Goal: Transaction & Acquisition: Subscribe to service/newsletter

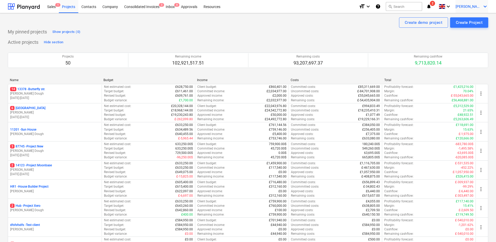
click at [481, 3] on div "[PERSON_NAME] keyboard_arrow_down" at bounding box center [471, 6] width 33 height 13
click at [467, 30] on div "Log out" at bounding box center [472, 28] width 31 height 8
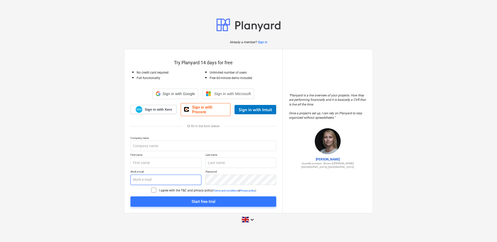
type input "[EMAIL_ADDRESS][DOMAIN_NAME]"
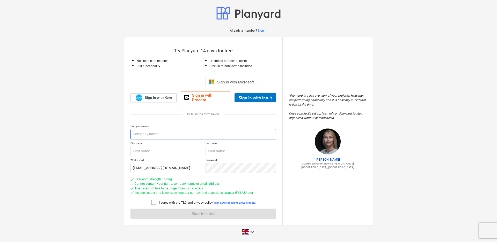
click at [152, 133] on input "text" at bounding box center [204, 134] width 146 height 10
type input "Planyard OU"
type input "Ekke"
type input "Uustalu"
type input "Planyard OU TEST"
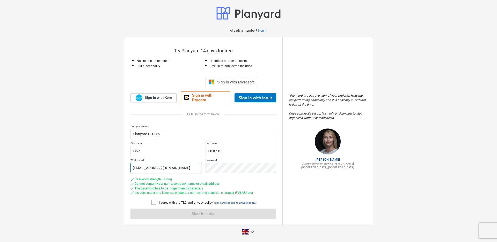
click at [143, 165] on input "[EMAIL_ADDRESS][DOMAIN_NAME]" at bounding box center [166, 168] width 71 height 10
type input "[EMAIL_ADDRESS][DOMAIN_NAME]"
click at [157, 201] on div at bounding box center [155, 202] width 8 height 7
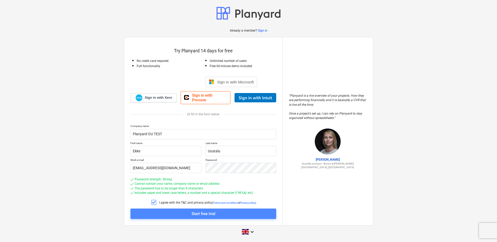
click at [171, 209] on button "Start free trial" at bounding box center [204, 214] width 146 height 10
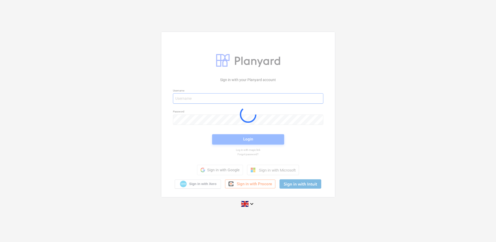
type input "[EMAIL_ADDRESS][DOMAIN_NAME]"
